Goal: Task Accomplishment & Management: Manage account settings

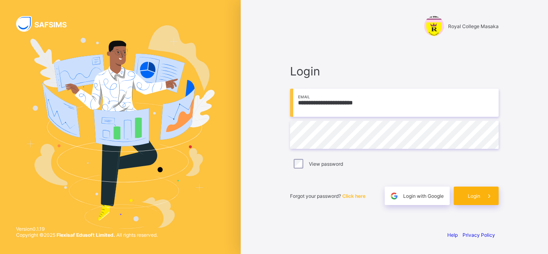
click at [483, 199] on span at bounding box center [489, 196] width 18 height 18
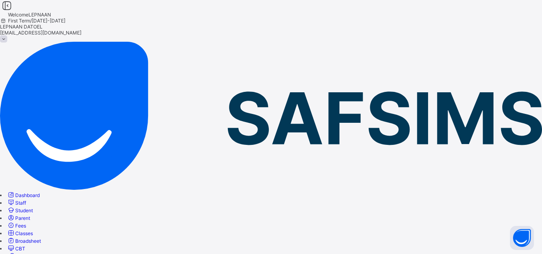
click at [26, 223] on span "Fees" at bounding box center [20, 226] width 11 height 6
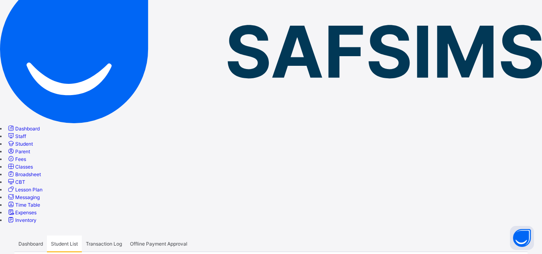
scroll to position [80, 0]
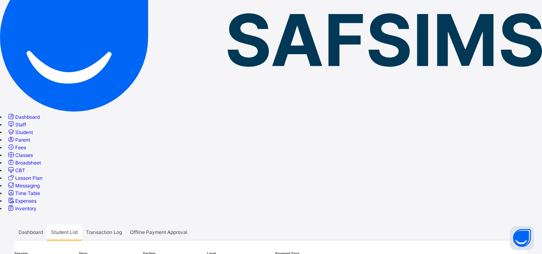
type input "*"
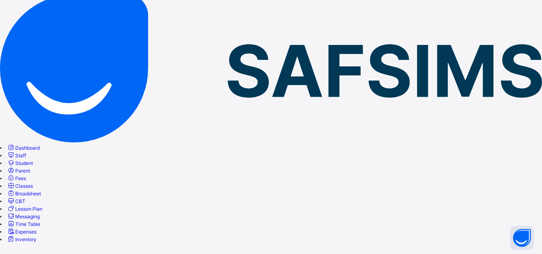
scroll to position [48, 0]
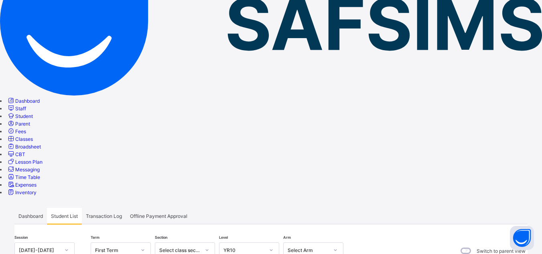
scroll to position [112, 0]
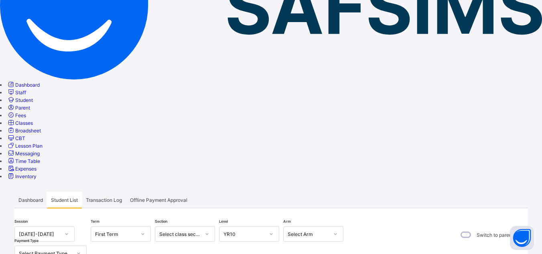
type input "*"
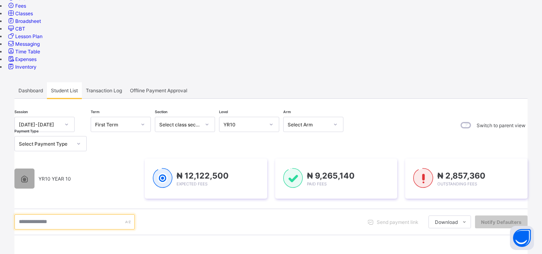
scroll to position [225, 0]
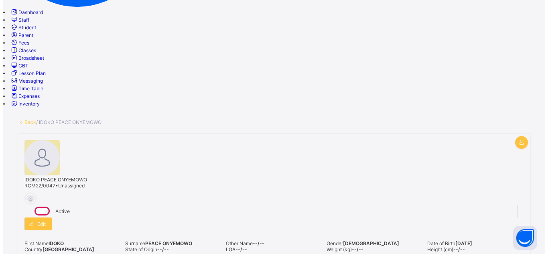
scroll to position [225, 0]
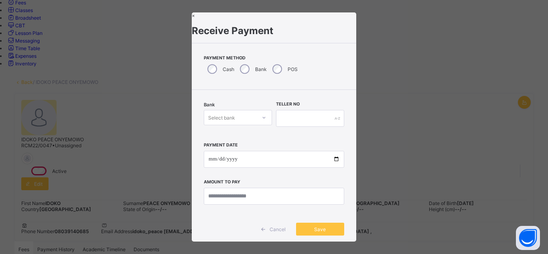
click at [246, 128] on div "Bank Select bank" at bounding box center [238, 118] width 68 height 33
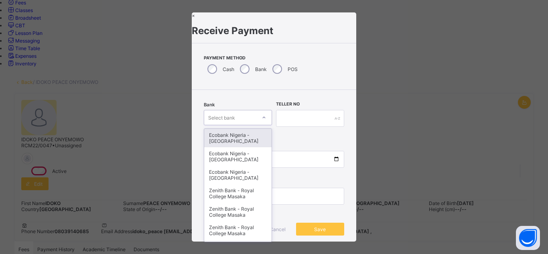
scroll to position [8, 0]
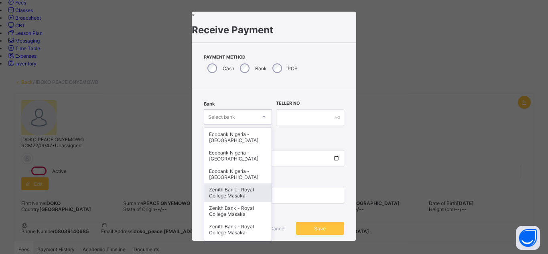
click at [235, 199] on div "Zenith Bank - Royal College Masaka" at bounding box center [237, 192] width 67 height 18
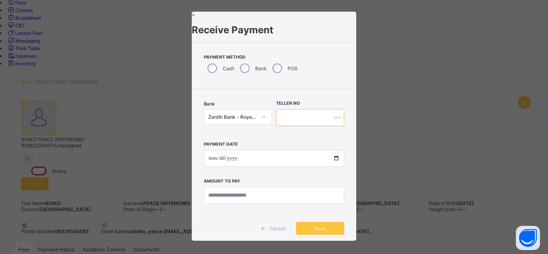
click at [287, 122] on input "text" at bounding box center [310, 117] width 68 height 17
type input "*"
type input "**********"
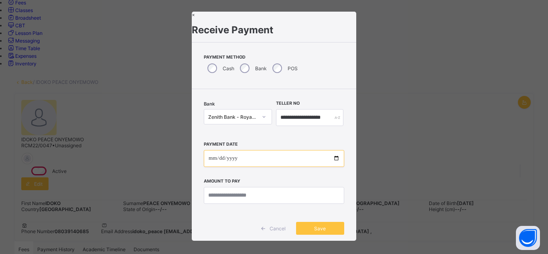
click at [282, 163] on input "date" at bounding box center [274, 158] width 140 height 17
click at [333, 162] on input "date" at bounding box center [274, 158] width 140 height 17
type input "**********"
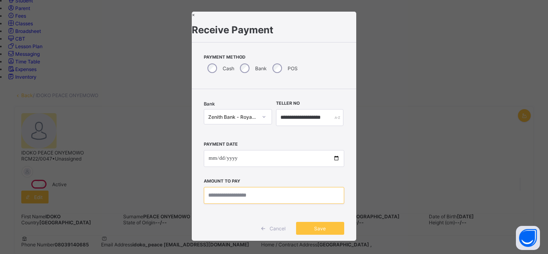
click at [227, 200] on input "currency" at bounding box center [274, 195] width 140 height 17
type input "********"
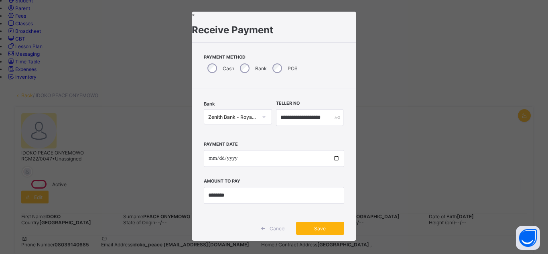
click at [317, 231] on span "Save" at bounding box center [320, 228] width 36 height 6
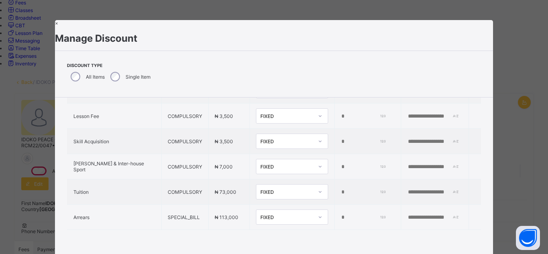
scroll to position [95, 0]
click at [341, 189] on input "*" at bounding box center [363, 192] width 44 height 6
type input "*****"
click at [407, 190] on input "text" at bounding box center [434, 192] width 55 height 6
type input "**********"
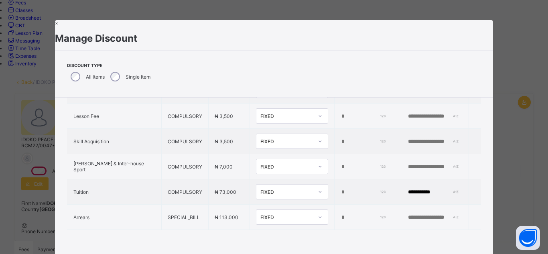
click at [442, 243] on div "**********" at bounding box center [274, 129] width 439 height 242
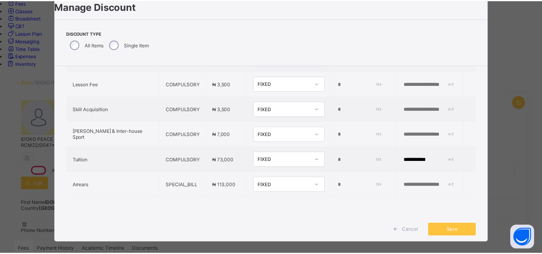
scroll to position [43, 0]
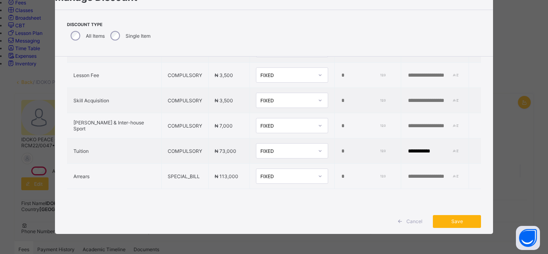
click at [458, 222] on span "Save" at bounding box center [457, 221] width 36 height 6
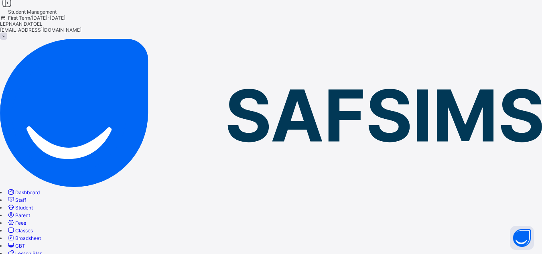
scroll to position [0, 0]
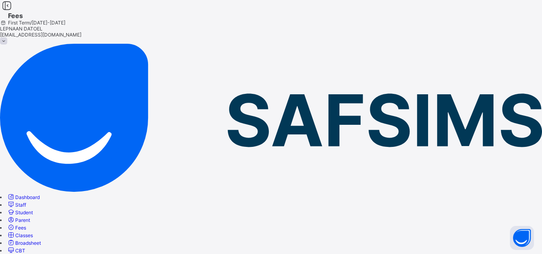
scroll to position [79, 0]
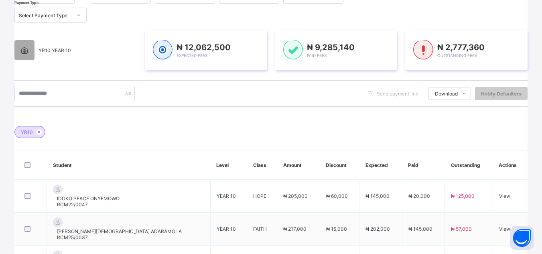
scroll to position [366, 0]
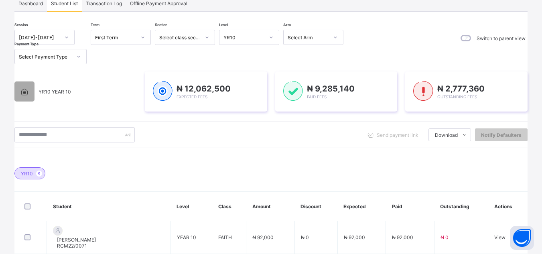
scroll to position [301, 0]
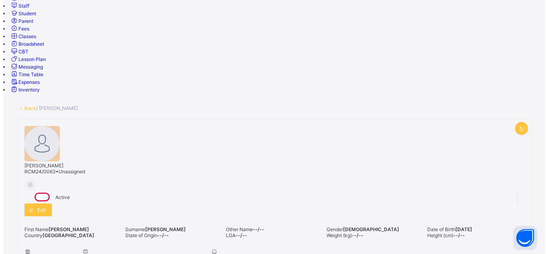
scroll to position [185, 0]
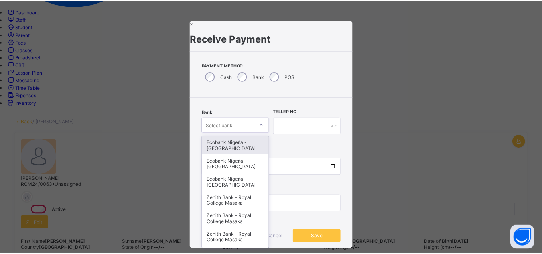
scroll to position [8, 0]
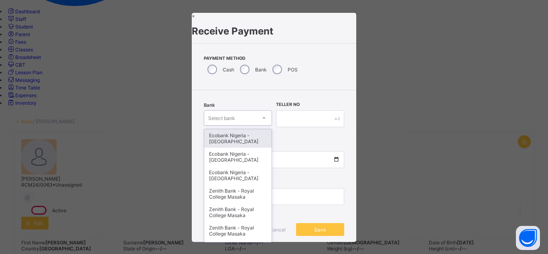
click at [261, 129] on div "Bank option Ecobank Nigeria - [GEOGRAPHIC_DATA] Masaka focused, 1 of 16. 16 res…" at bounding box center [238, 118] width 68 height 33
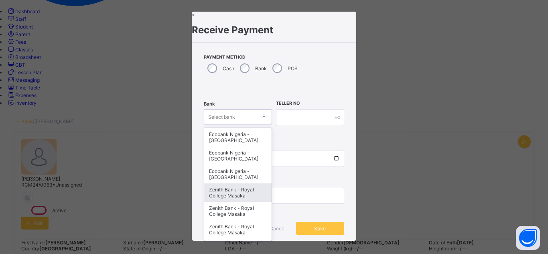
click at [238, 194] on div "Zenith Bank - Royal College Masaka" at bounding box center [237, 192] width 67 height 18
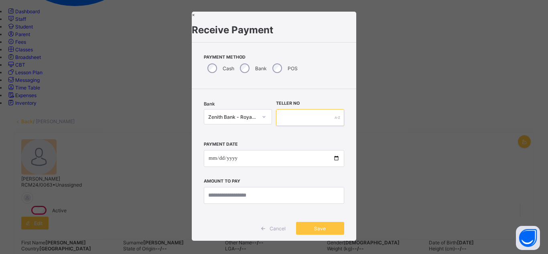
click at [286, 119] on input "text" at bounding box center [310, 117] width 68 height 17
type input "*"
click at [281, 122] on input "text" at bounding box center [310, 117] width 68 height 17
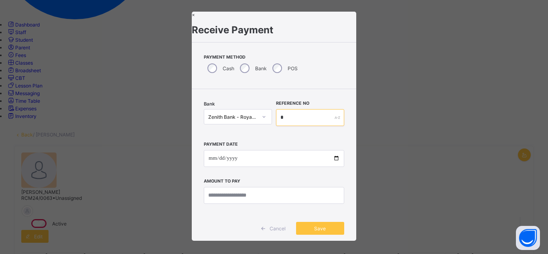
type input "*"
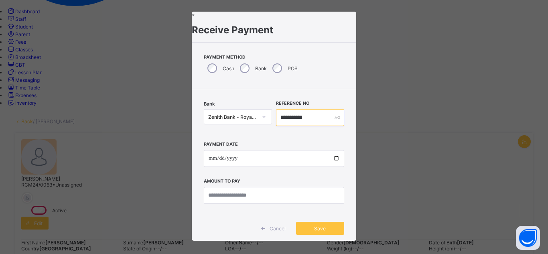
type input "**********"
click at [332, 160] on input "date" at bounding box center [274, 158] width 140 height 17
type input "**********"
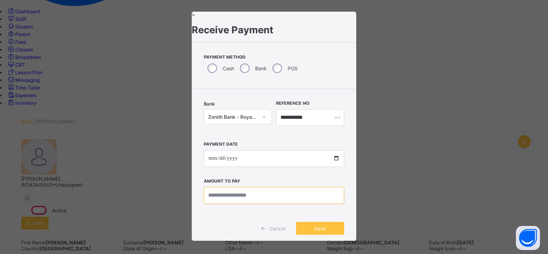
click at [214, 203] on input "currency" at bounding box center [274, 195] width 140 height 17
type input "********"
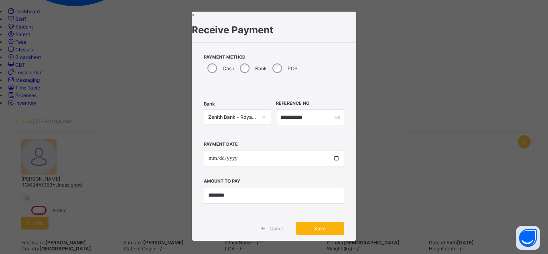
click at [317, 231] on span "Save" at bounding box center [320, 228] width 36 height 6
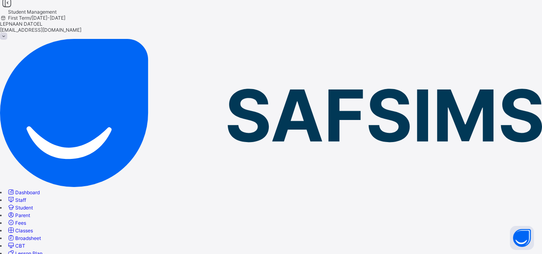
scroll to position [0, 0]
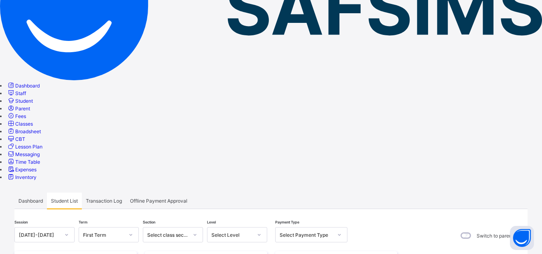
scroll to position [112, 0]
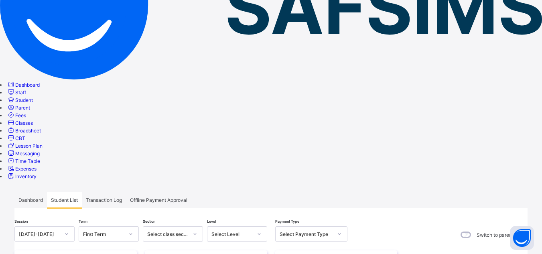
type input "*"
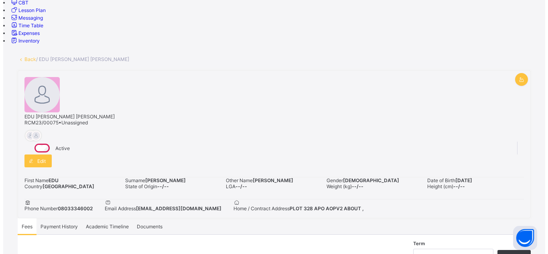
scroll to position [257, 0]
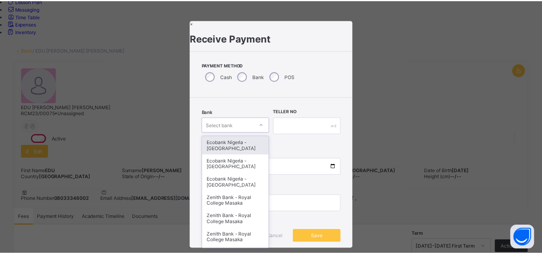
scroll to position [8, 0]
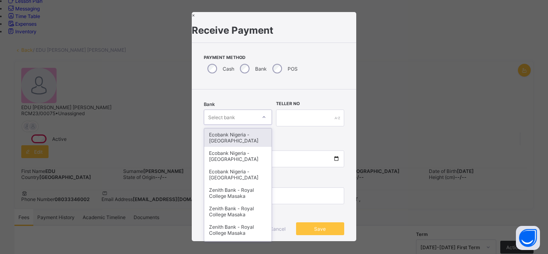
click at [239, 129] on div "Bank option Ecobank Nigeria - [GEOGRAPHIC_DATA] Masaka focused, 1 of 16. 16 res…" at bounding box center [238, 118] width 68 height 33
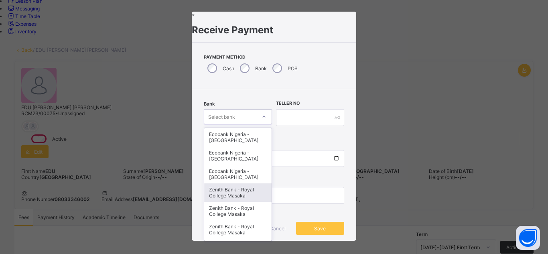
click at [244, 195] on div "Zenith Bank - Royal College Masaka" at bounding box center [237, 192] width 67 height 18
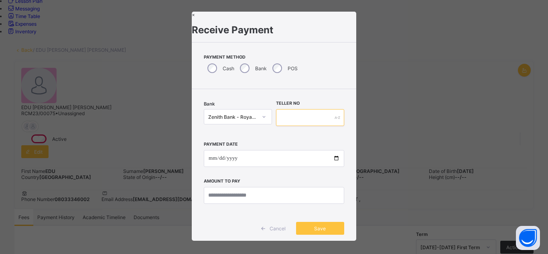
click at [288, 120] on input "text" at bounding box center [310, 117] width 68 height 17
type input "*******"
click at [273, 160] on input "date" at bounding box center [274, 158] width 140 height 17
click at [330, 160] on input "date" at bounding box center [274, 158] width 140 height 17
type input "**********"
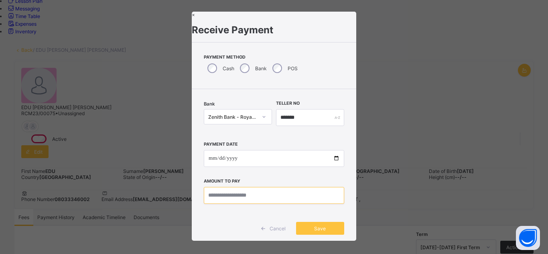
click at [235, 201] on input "currency" at bounding box center [274, 195] width 140 height 17
type input "********"
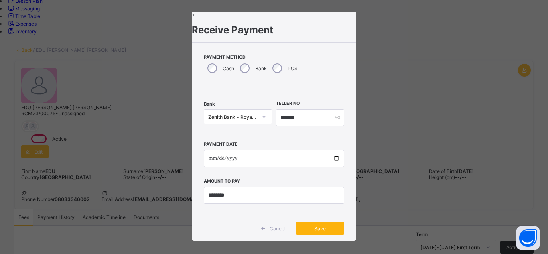
click at [326, 231] on span "Save" at bounding box center [320, 228] width 36 height 6
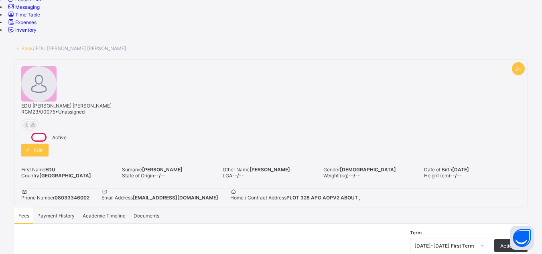
click at [75, 213] on span "Payment History" at bounding box center [55, 216] width 37 height 6
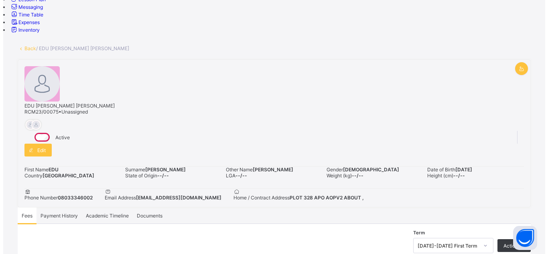
scroll to position [151, 0]
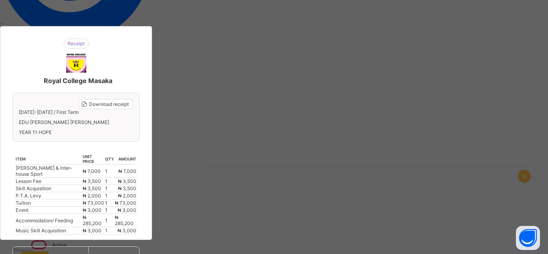
click at [152, 179] on div "Royal College Masaka Download receipt [DATE]-[DATE] / First Term EDU [PERSON_NA…" at bounding box center [76, 133] width 152 height 214
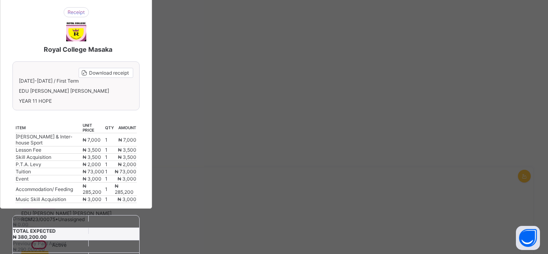
scroll to position [32, 0]
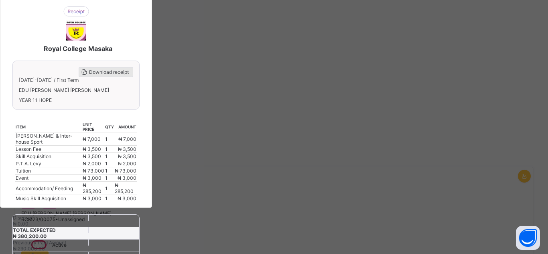
click at [129, 69] on span "Download receipt" at bounding box center [109, 72] width 40 height 6
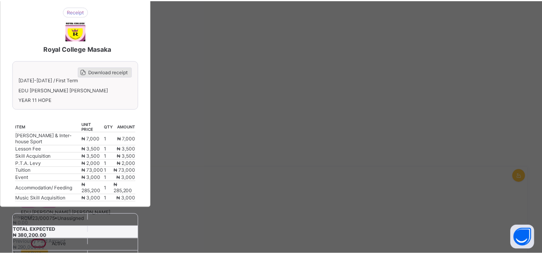
scroll to position [0, 0]
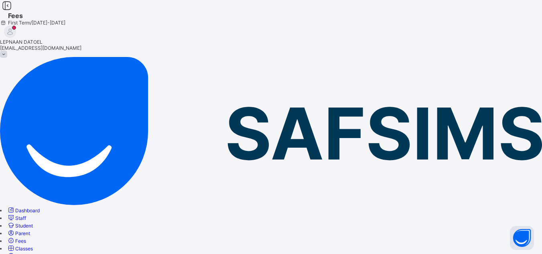
type input "***"
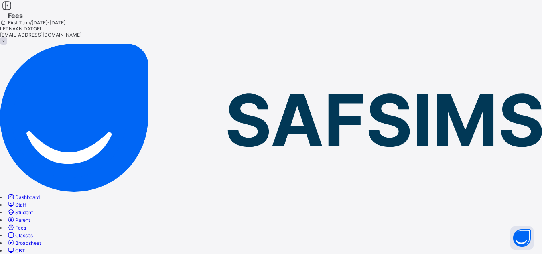
scroll to position [80, 0]
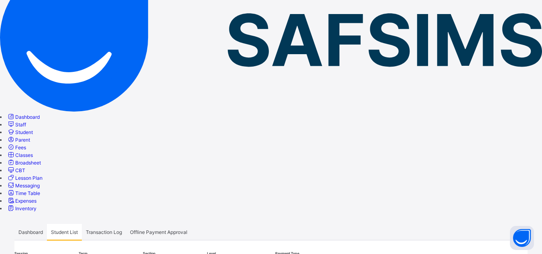
drag, startPoint x: 512, startPoint y: 209, endPoint x: 353, endPoint y: 229, distance: 159.7
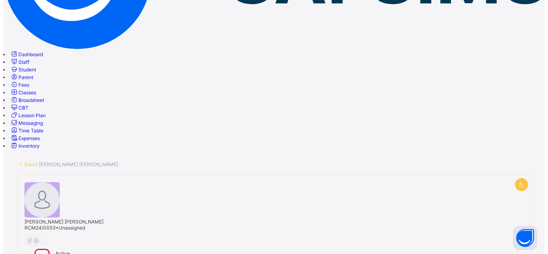
scroll to position [160, 0]
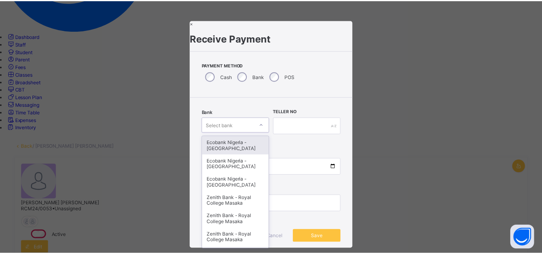
scroll to position [8, 0]
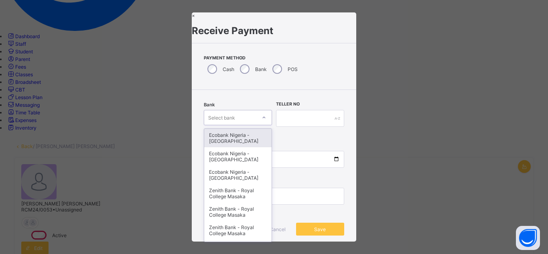
click at [260, 128] on div "Bank option Ecobank Nigeria - [GEOGRAPHIC_DATA] Masaka focused, 1 of 16. 16 res…" at bounding box center [238, 118] width 68 height 33
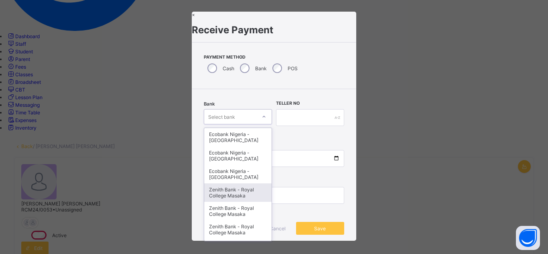
click at [244, 197] on div "Zenith Bank - Royal College Masaka" at bounding box center [237, 192] width 67 height 18
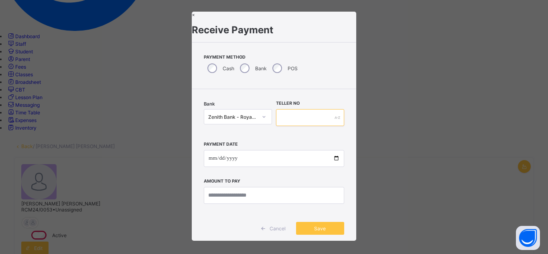
click at [278, 119] on input "text" at bounding box center [310, 117] width 68 height 17
type input "*******"
click at [336, 160] on input "date" at bounding box center [274, 158] width 140 height 17
type input "**********"
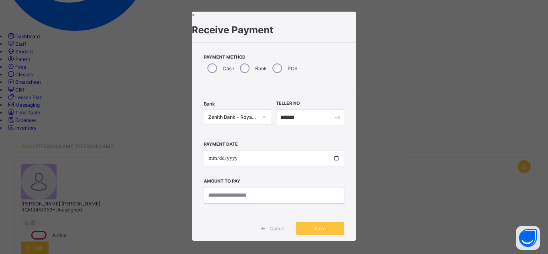
click at [213, 201] on input "currency" at bounding box center [274, 195] width 140 height 17
type input "********"
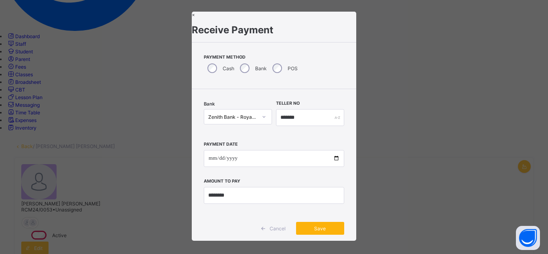
click at [331, 235] on div "Save" at bounding box center [320, 228] width 48 height 13
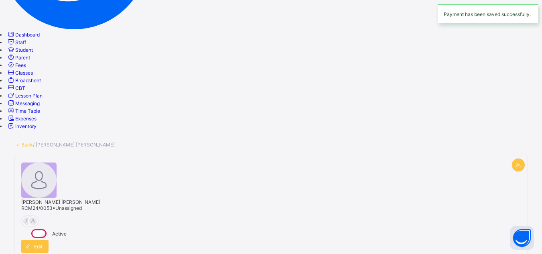
scroll to position [362, 0]
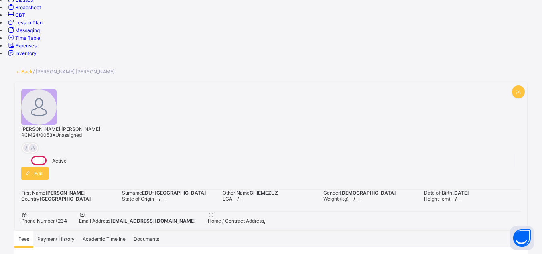
scroll to position [217, 0]
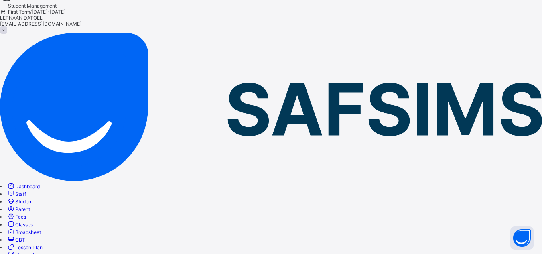
scroll to position [0, 0]
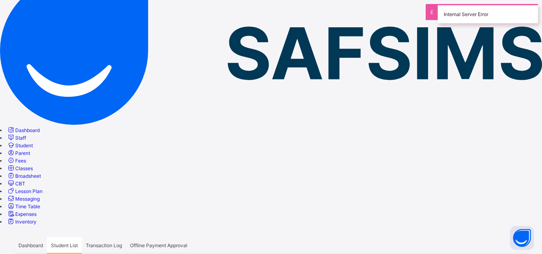
scroll to position [96, 0]
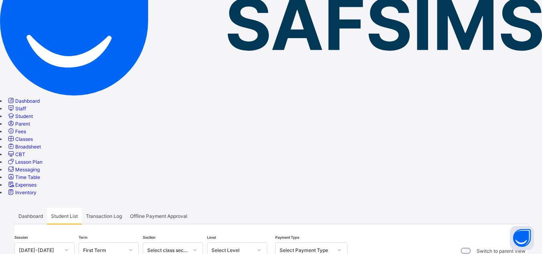
type input "*******"
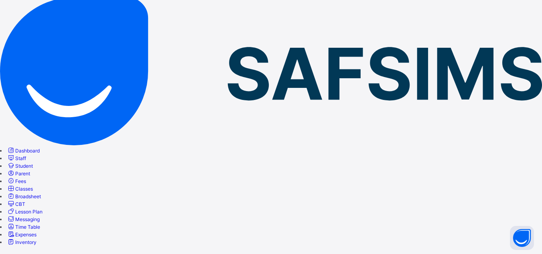
scroll to position [32, 0]
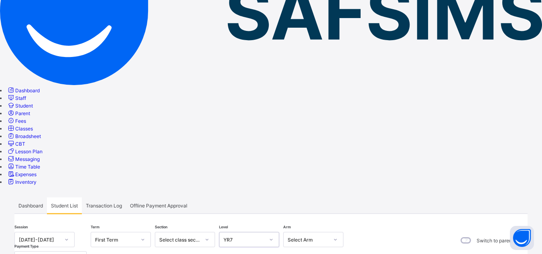
scroll to position [112, 0]
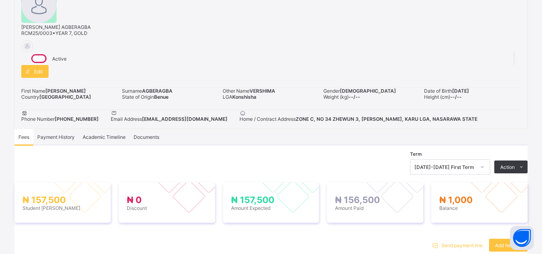
scroll to position [348, 0]
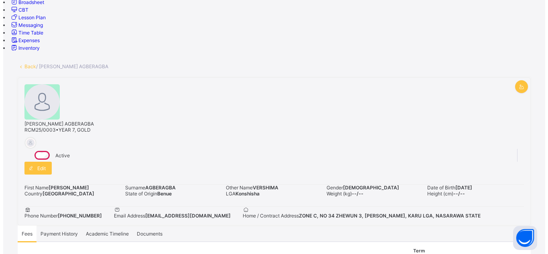
scroll to position [246, 0]
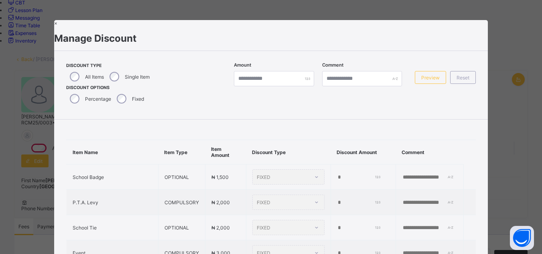
type input "*"
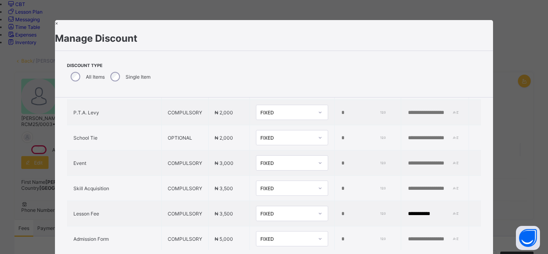
scroll to position [80, 0]
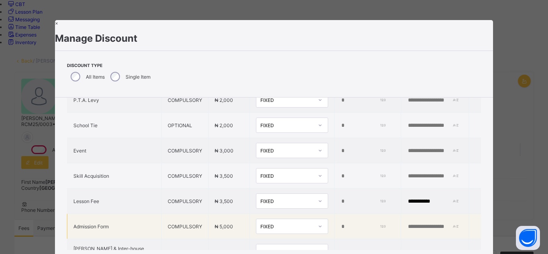
click at [341, 230] on input "*" at bounding box center [363, 226] width 44 height 6
type input "****"
click at [407, 225] on input "text" at bounding box center [434, 226] width 55 height 6
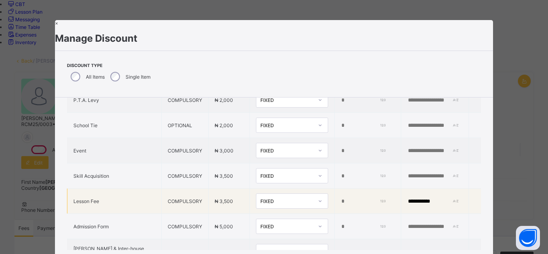
click at [426, 200] on input "**********" at bounding box center [434, 201] width 55 height 6
type input "*"
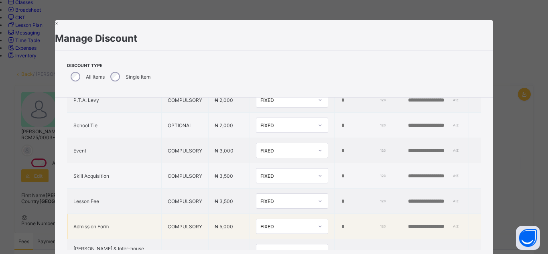
click at [407, 230] on input "text" at bounding box center [434, 226] width 55 height 6
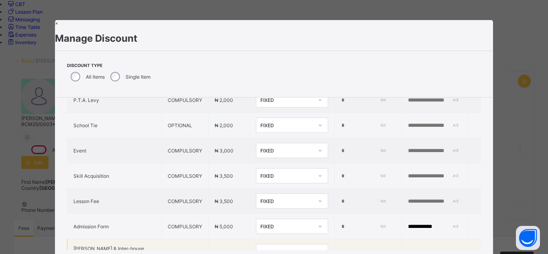
type input "**********"
click at [458, 244] on td at bounding box center [435, 251] width 68 height 25
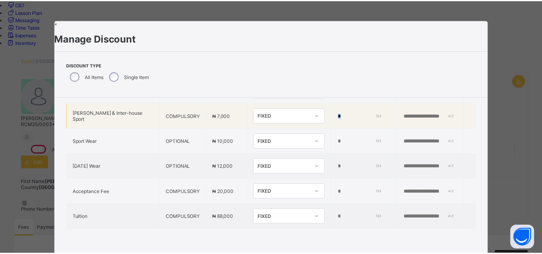
scroll to position [16, 0]
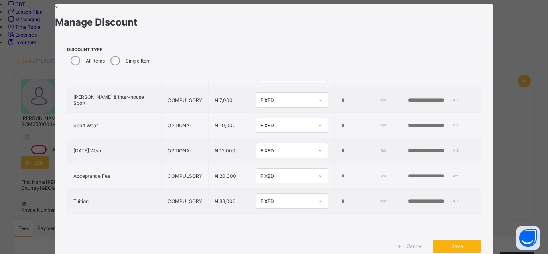
click at [450, 248] on span "Save" at bounding box center [457, 246] width 36 height 6
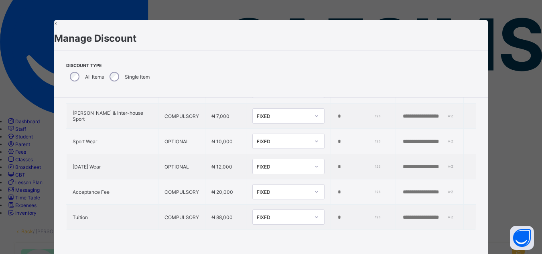
scroll to position [0, 0]
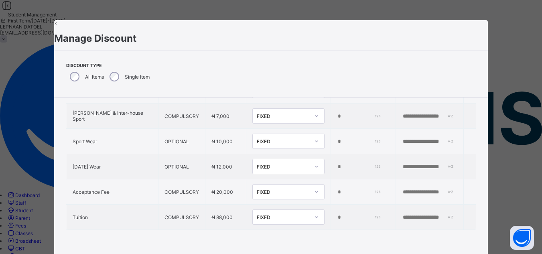
click at [452, 230] on div "**********" at bounding box center [271, 66] width 434 height 368
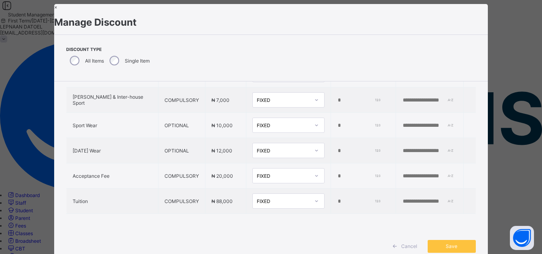
scroll to position [32, 0]
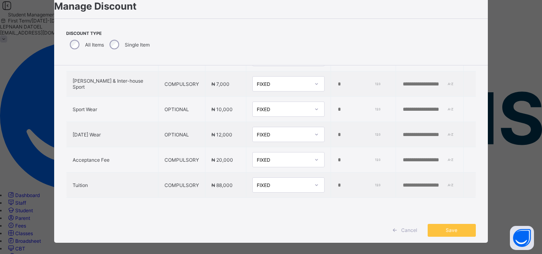
click at [452, 230] on div "Save" at bounding box center [452, 230] width 48 height 13
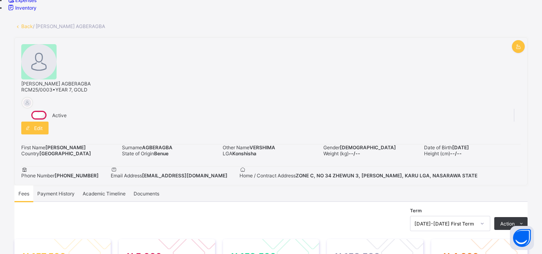
scroll to position [273, 0]
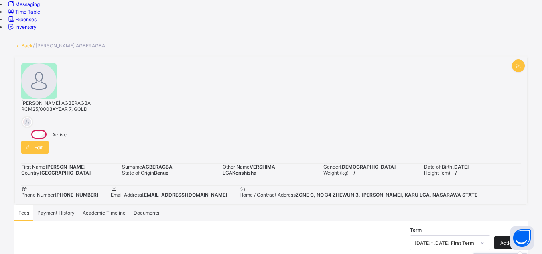
click at [515, 240] on span "Action" at bounding box center [507, 243] width 14 height 6
click at [254, 235] on div "Term [DATE]-[DATE] First Term Action Receive Payment Manage Discount Send Email…" at bounding box center [270, 242] width 513 height 15
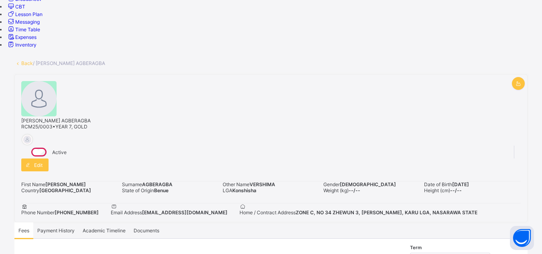
scroll to position [241, 0]
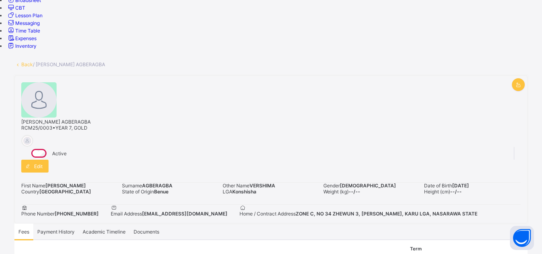
click at [75, 229] on span "Payment History" at bounding box center [55, 232] width 37 height 6
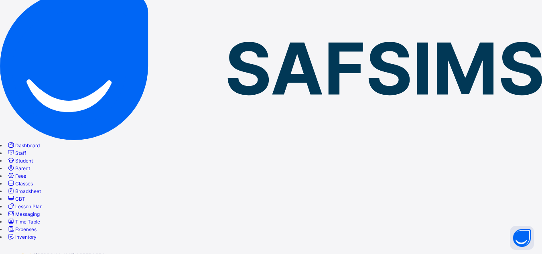
scroll to position [34, 0]
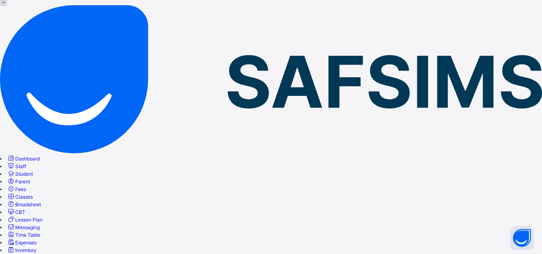
scroll to position [0, 0]
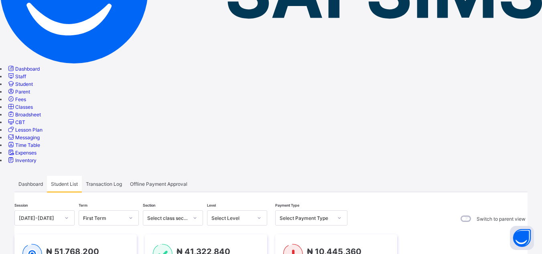
scroll to position [128, 0]
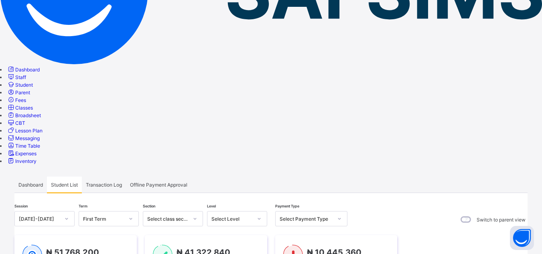
type input "*"
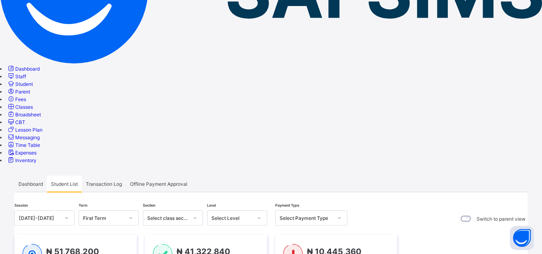
scroll to position [312, 0]
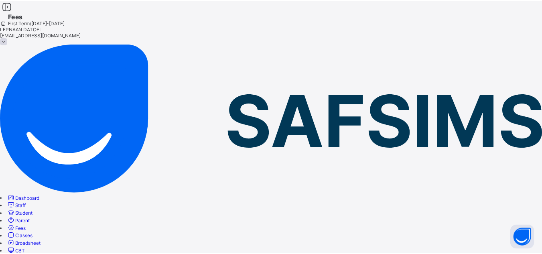
scroll to position [48, 0]
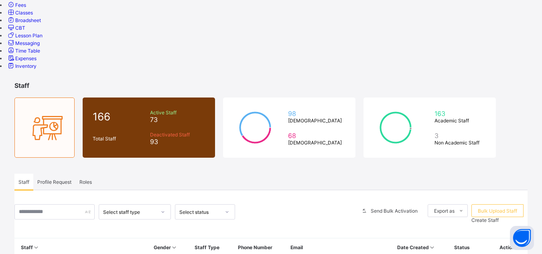
scroll to position [232, 0]
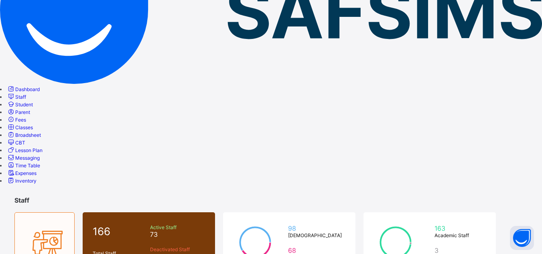
scroll to position [144, 0]
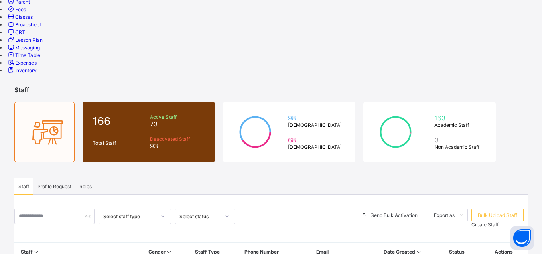
scroll to position [232, 0]
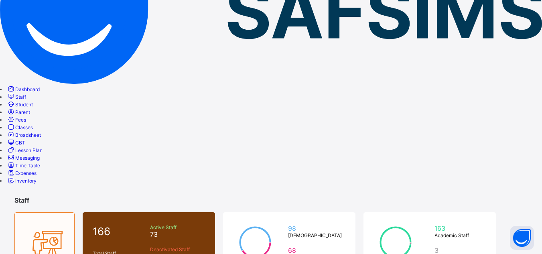
scroll to position [144, 0]
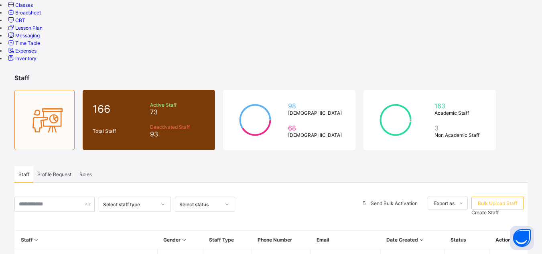
scroll to position [232, 0]
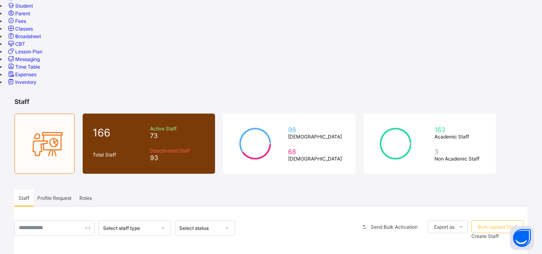
scroll to position [200, 0]
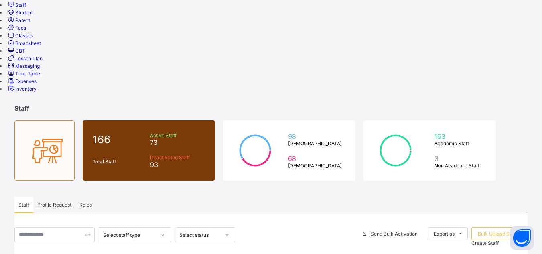
click at [26, 31] on span "Fees" at bounding box center [20, 28] width 11 height 6
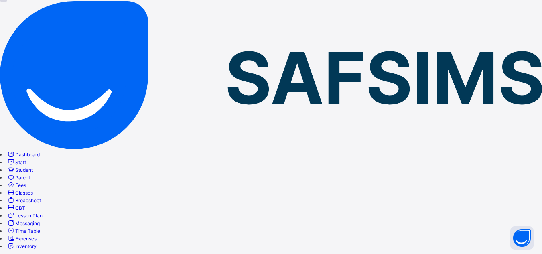
scroll to position [200, 0]
